Goal: Information Seeking & Learning: Learn about a topic

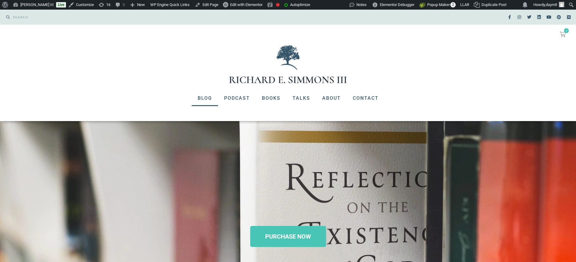
click at [207, 99] on link "Blog" at bounding box center [205, 98] width 26 height 16
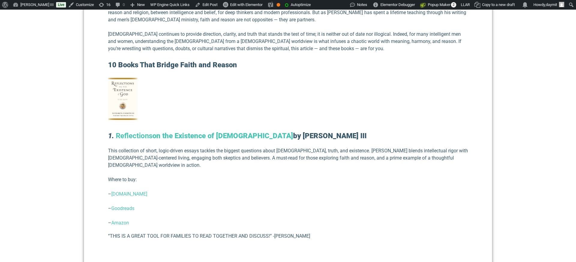
scroll to position [322, 0]
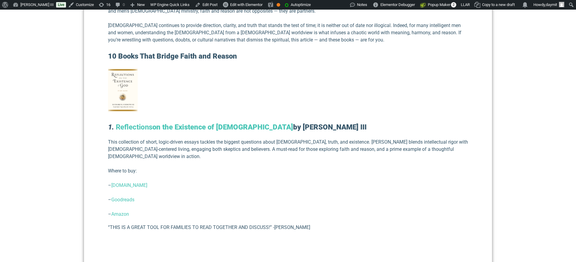
click at [167, 167] on p "Where to buy:" at bounding box center [288, 170] width 360 height 7
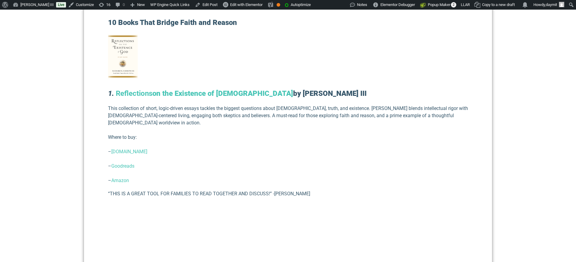
scroll to position [354, 0]
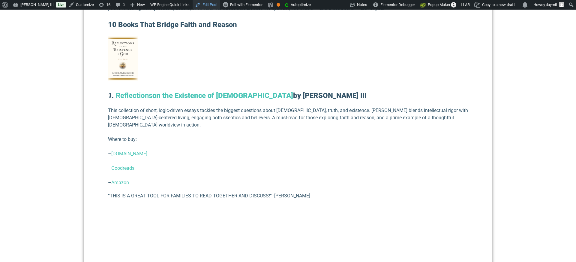
click at [220, 4] on link "Edit Post" at bounding box center [206, 5] width 27 height 10
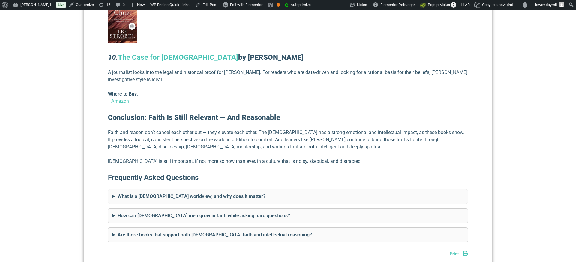
scroll to position [1721, 0]
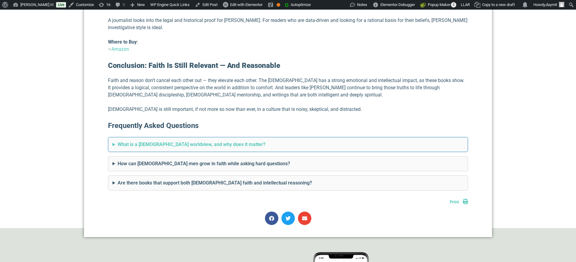
click at [161, 141] on summary "What is a biblical worldview, and why does it matter?" at bounding box center [287, 144] width 351 height 7
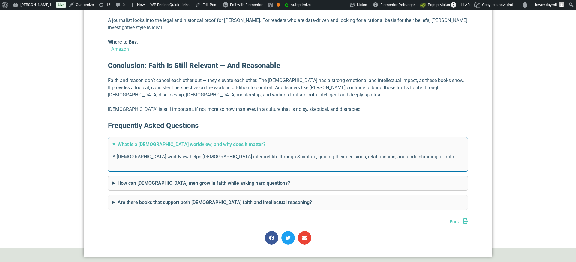
click at [161, 141] on summary "What is a [DEMOGRAPHIC_DATA] worldview, and why does it matter?" at bounding box center [287, 144] width 351 height 7
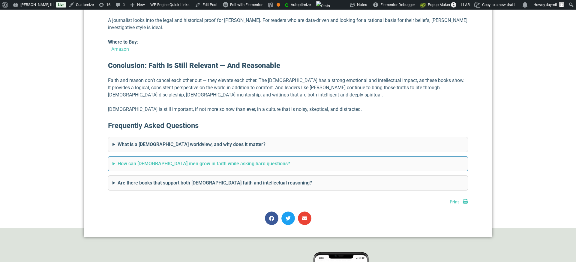
click at [159, 160] on summary "How can [DEMOGRAPHIC_DATA] men grow in faith while asking hard questions?" at bounding box center [287, 163] width 351 height 7
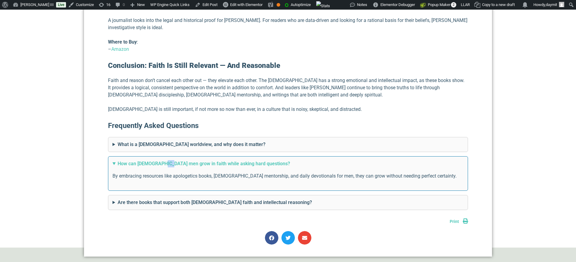
click at [159, 160] on summary "How can [DEMOGRAPHIC_DATA] men grow in faith while asking hard questions?" at bounding box center [287, 163] width 351 height 7
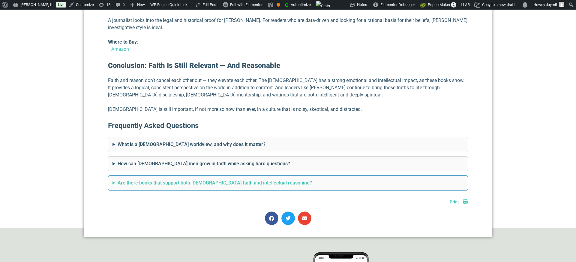
click at [158, 179] on summary "Are there books that support both Christian faith and intellectual reasoning?" at bounding box center [287, 182] width 351 height 7
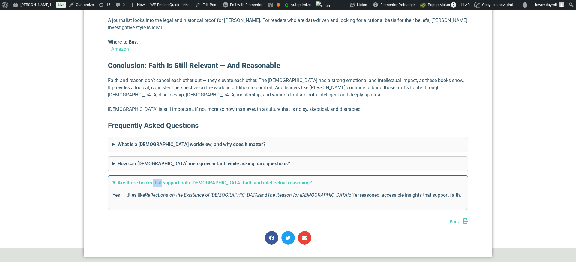
click at [158, 179] on summary "Are there books that support both Christian faith and intellectual reasoning?" at bounding box center [287, 182] width 351 height 7
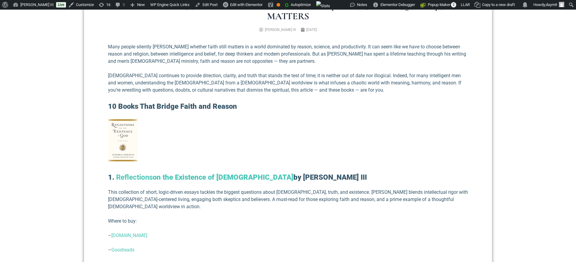
scroll to position [0, 0]
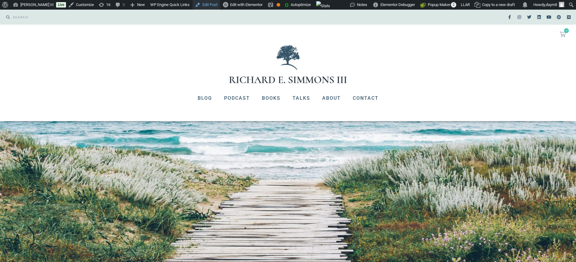
click at [217, 5] on link "Edit Post" at bounding box center [206, 5] width 27 height 10
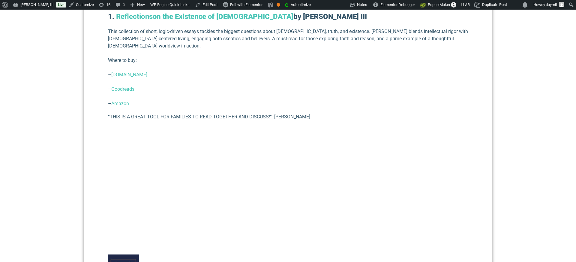
scroll to position [457, 0]
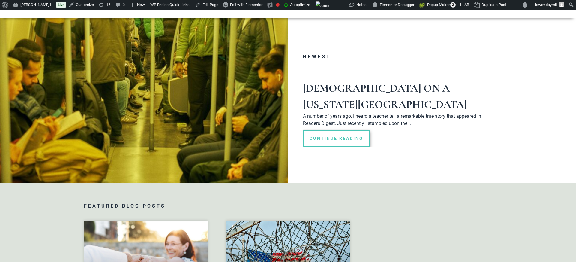
scroll to position [17, 0]
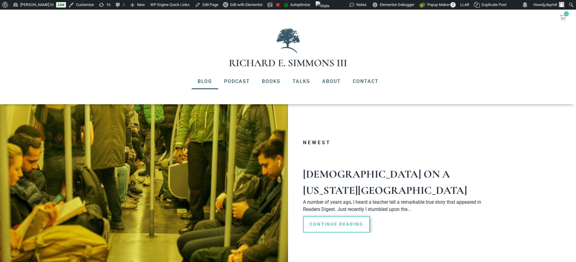
click at [277, 56] on img at bounding box center [288, 47] width 120 height 40
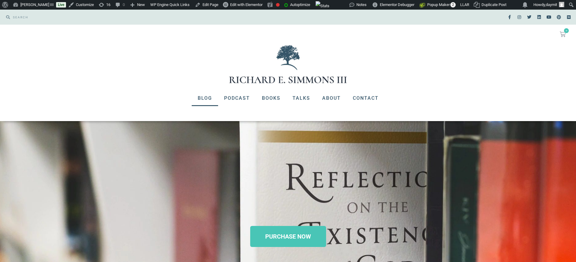
click at [208, 96] on link "Blog" at bounding box center [205, 98] width 26 height 16
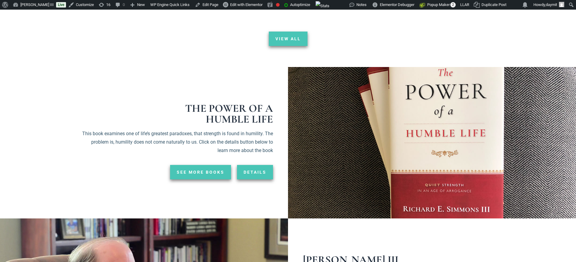
scroll to position [1031, 0]
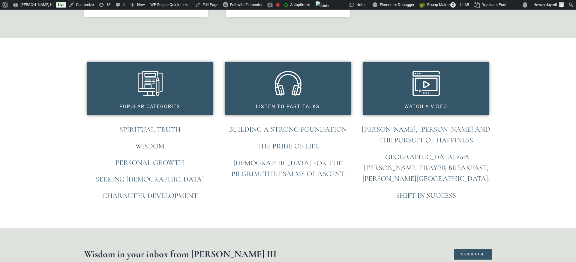
scroll to position [439, 0]
